Goal: Task Accomplishment & Management: Manage account settings

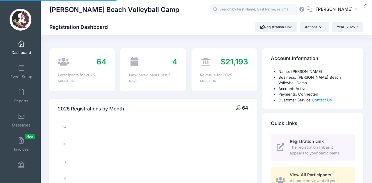
select select
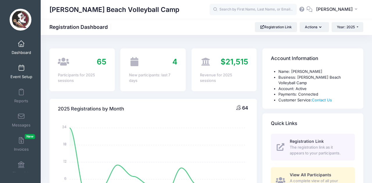
click at [21, 67] on span at bounding box center [21, 68] width 0 height 6
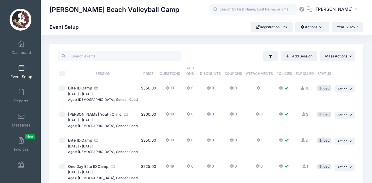
scroll to position [74, 0]
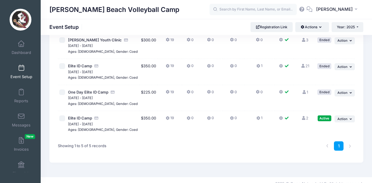
click at [301, 116] on icon at bounding box center [303, 118] width 5 height 4
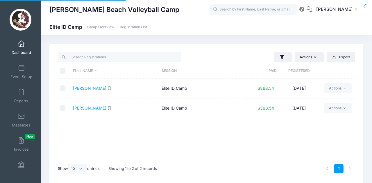
select select "10"
click at [94, 89] on link "[PERSON_NAME]" at bounding box center [89, 87] width 33 height 5
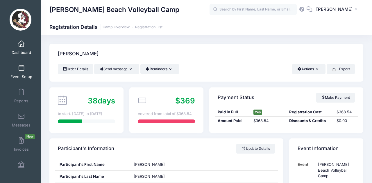
click at [19, 76] on span "Event Setup" at bounding box center [21, 76] width 22 height 5
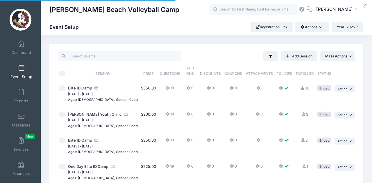
click at [354, 28] on span "Year: 2025" at bounding box center [346, 27] width 18 height 4
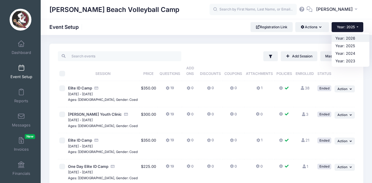
click at [342, 38] on link "Year: 2026" at bounding box center [351, 38] width 38 height 8
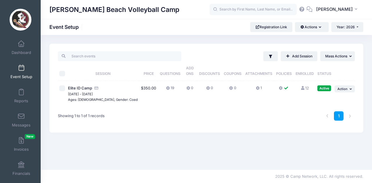
click at [301, 86] on icon at bounding box center [302, 88] width 5 height 4
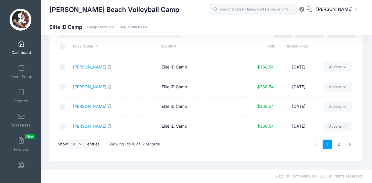
scroll to position [24, 0]
select select "50"
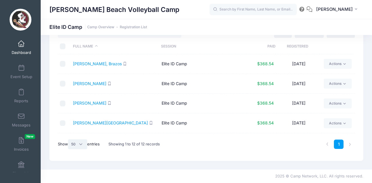
scroll to position [0, 0]
click at [90, 65] on link "[PERSON_NAME], Brazos" at bounding box center [97, 63] width 49 height 5
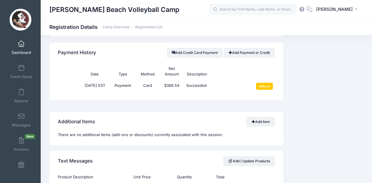
scroll to position [385, 0]
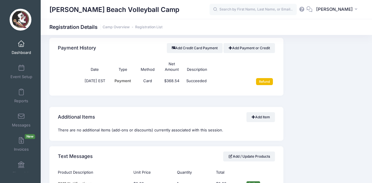
click at [264, 79] on input "Refund" at bounding box center [264, 81] width 17 height 7
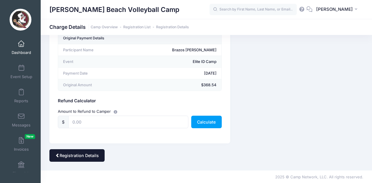
scroll to position [31, 0]
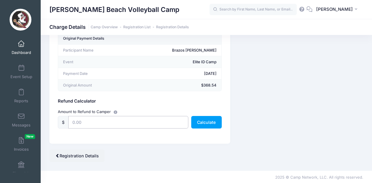
click at [77, 121] on input "text" at bounding box center [128, 122] width 120 height 13
type input "368.54"
click at [215, 122] on button "Calculate" at bounding box center [206, 122] width 31 height 13
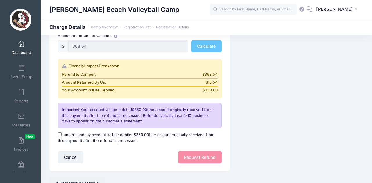
scroll to position [108, 0]
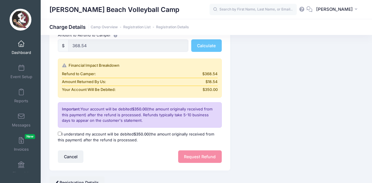
click at [60, 134] on input "I understand my account will be debited $350.00 (the amount originally received…" at bounding box center [60, 133] width 4 height 4
checkbox input "true"
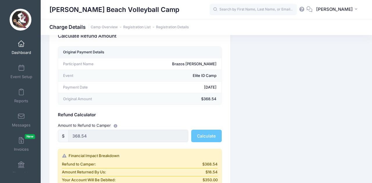
scroll to position [18, 0]
click at [114, 126] on icon "button" at bounding box center [116, 126] width 5 height 0
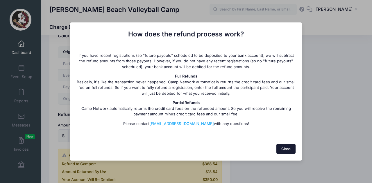
click at [285, 149] on button "Close" at bounding box center [285, 149] width 19 height 10
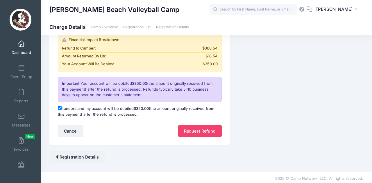
scroll to position [133, 0]
click at [199, 131] on button "Request Refund" at bounding box center [200, 131] width 44 height 13
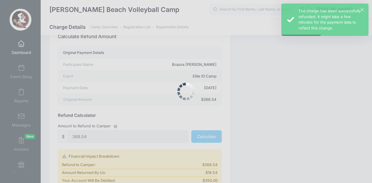
scroll to position [7, 0]
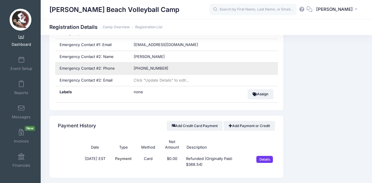
scroll to position [308, 0]
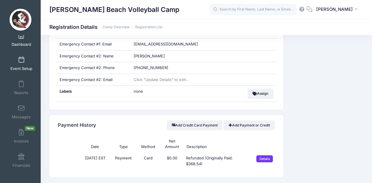
click at [23, 63] on link "Event Setup" at bounding box center [22, 63] width 28 height 20
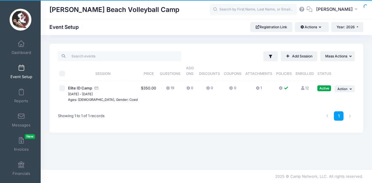
click at [300, 86] on icon at bounding box center [302, 88] width 5 height 4
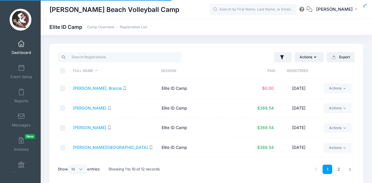
select select "10"
click at [21, 68] on span at bounding box center [21, 68] width 0 height 6
